Goal: Navigation & Orientation: Find specific page/section

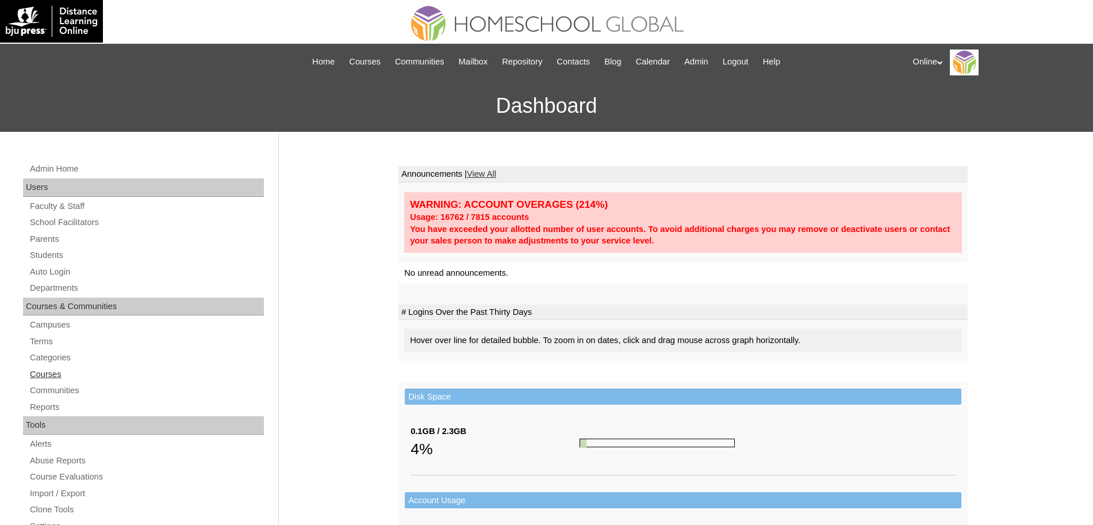
click at [50, 373] on link "Courses" at bounding box center [146, 374] width 235 height 14
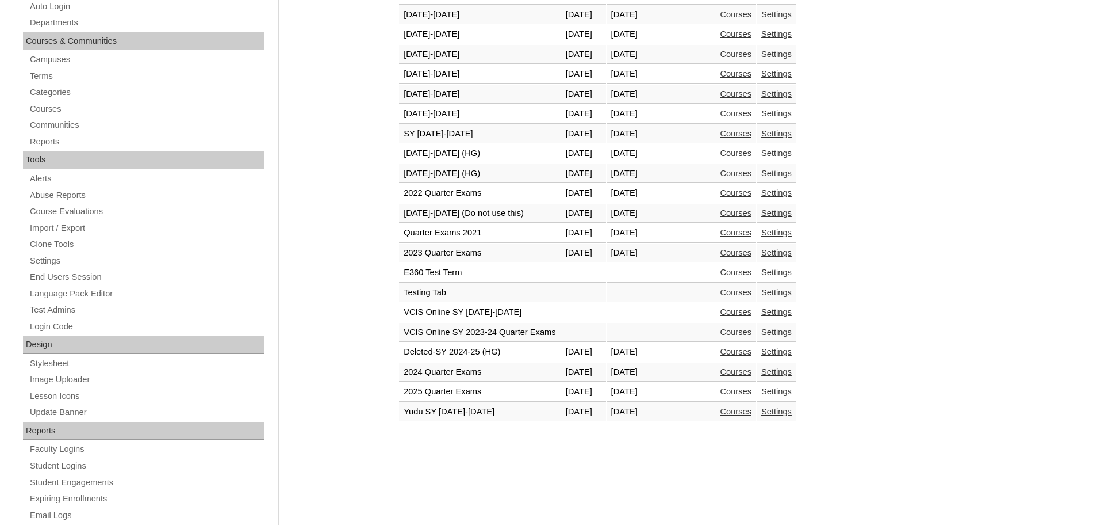
scroll to position [266, 0]
click at [444, 210] on td "2025-2026 (Do not use this)" at bounding box center [480, 212] width 162 height 20
click at [437, 169] on td "2025-2026 (HG)" at bounding box center [480, 173] width 162 height 20
click at [752, 175] on link "Courses" at bounding box center [736, 171] width 32 height 9
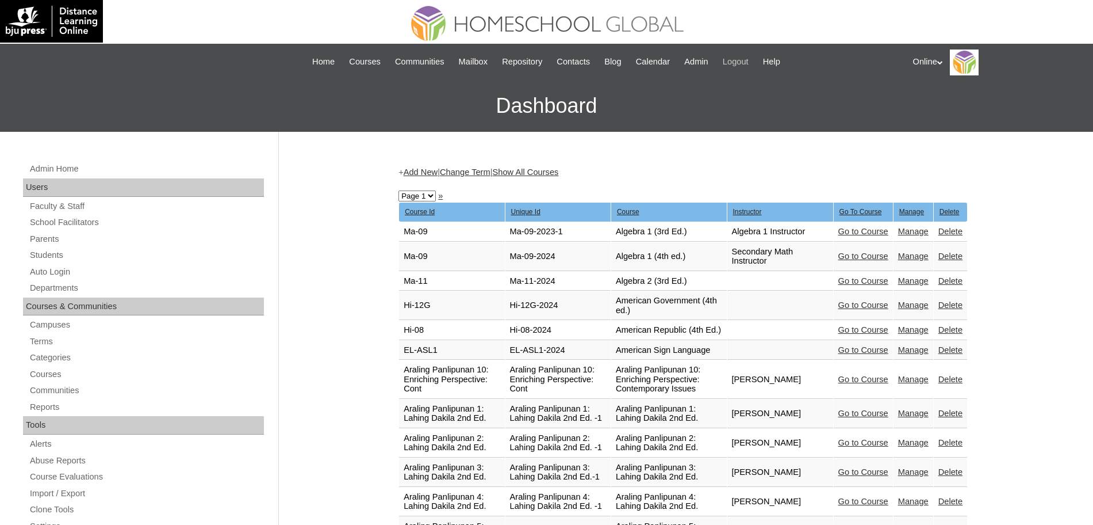
click at [749, 60] on span "Logout" at bounding box center [736, 61] width 26 height 13
